Goal: Transaction & Acquisition: Obtain resource

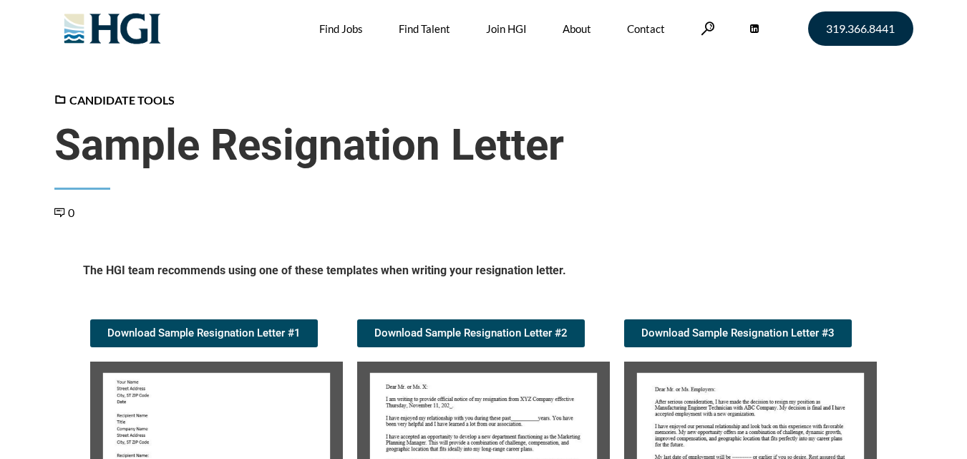
scroll to position [215, 0]
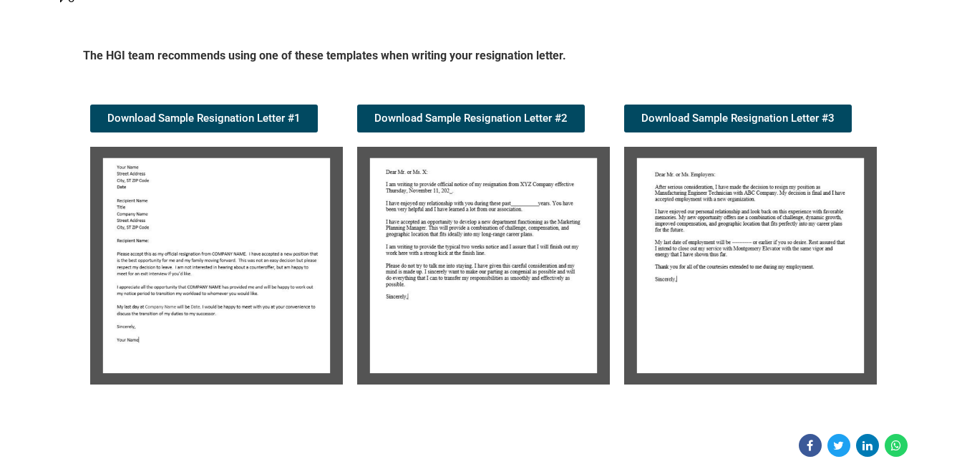
click at [243, 295] on img at bounding box center [216, 266] width 253 height 238
click at [247, 124] on span "Download Sample Resignation Letter #1" at bounding box center [203, 118] width 193 height 11
click at [261, 285] on img at bounding box center [216, 266] width 253 height 238
click at [260, 286] on img at bounding box center [216, 266] width 253 height 238
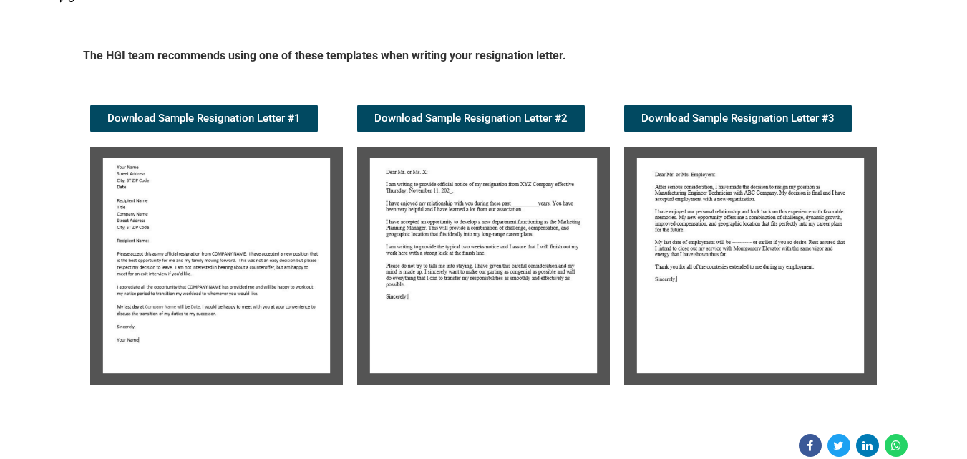
click at [257, 280] on img at bounding box center [216, 266] width 253 height 238
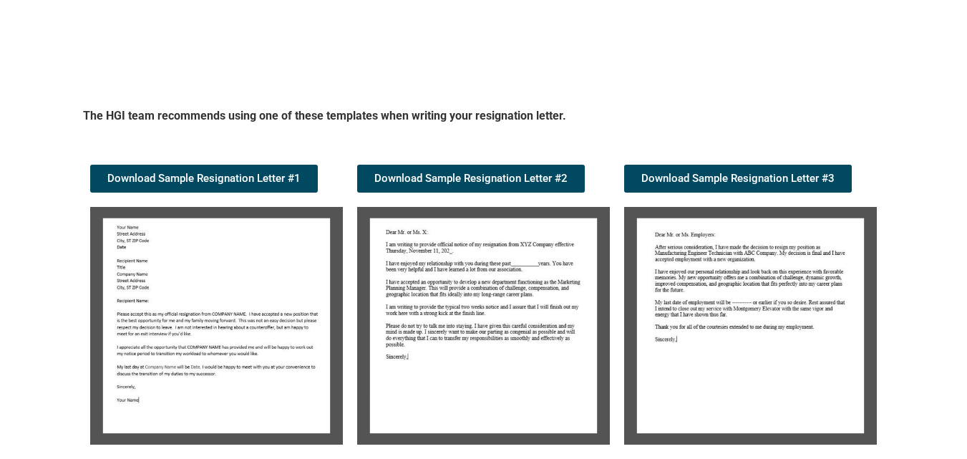
scroll to position [1448, 0]
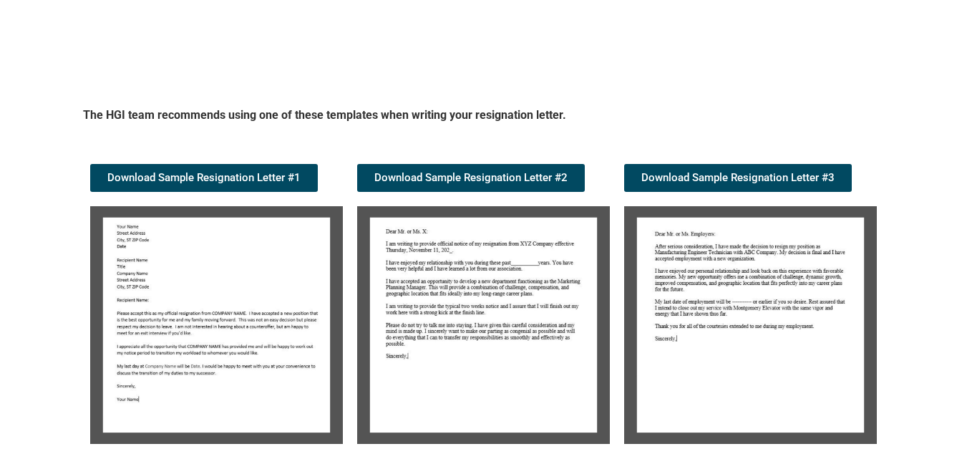
click at [223, 337] on img at bounding box center [216, 325] width 253 height 238
click at [225, 337] on img at bounding box center [216, 325] width 253 height 238
click at [170, 290] on img at bounding box center [216, 325] width 253 height 238
click at [174, 289] on img at bounding box center [216, 325] width 253 height 238
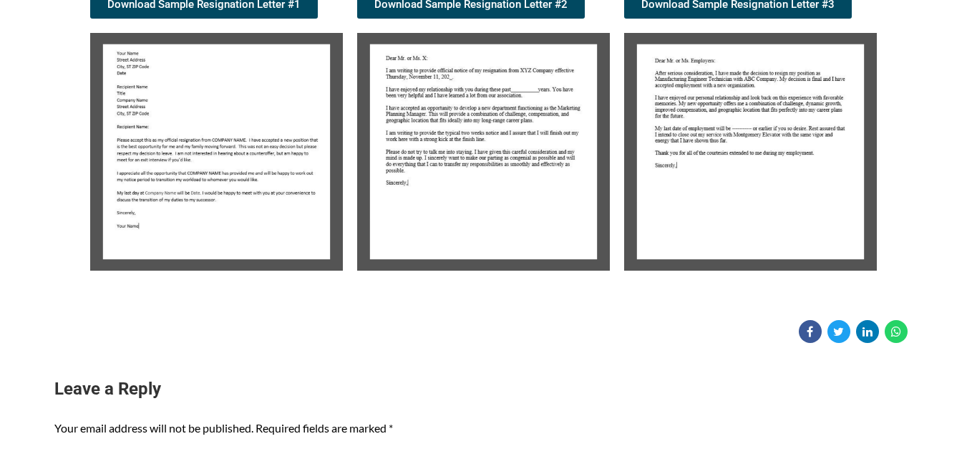
scroll to position [303, 0]
